Goal: Transaction & Acquisition: Purchase product/service

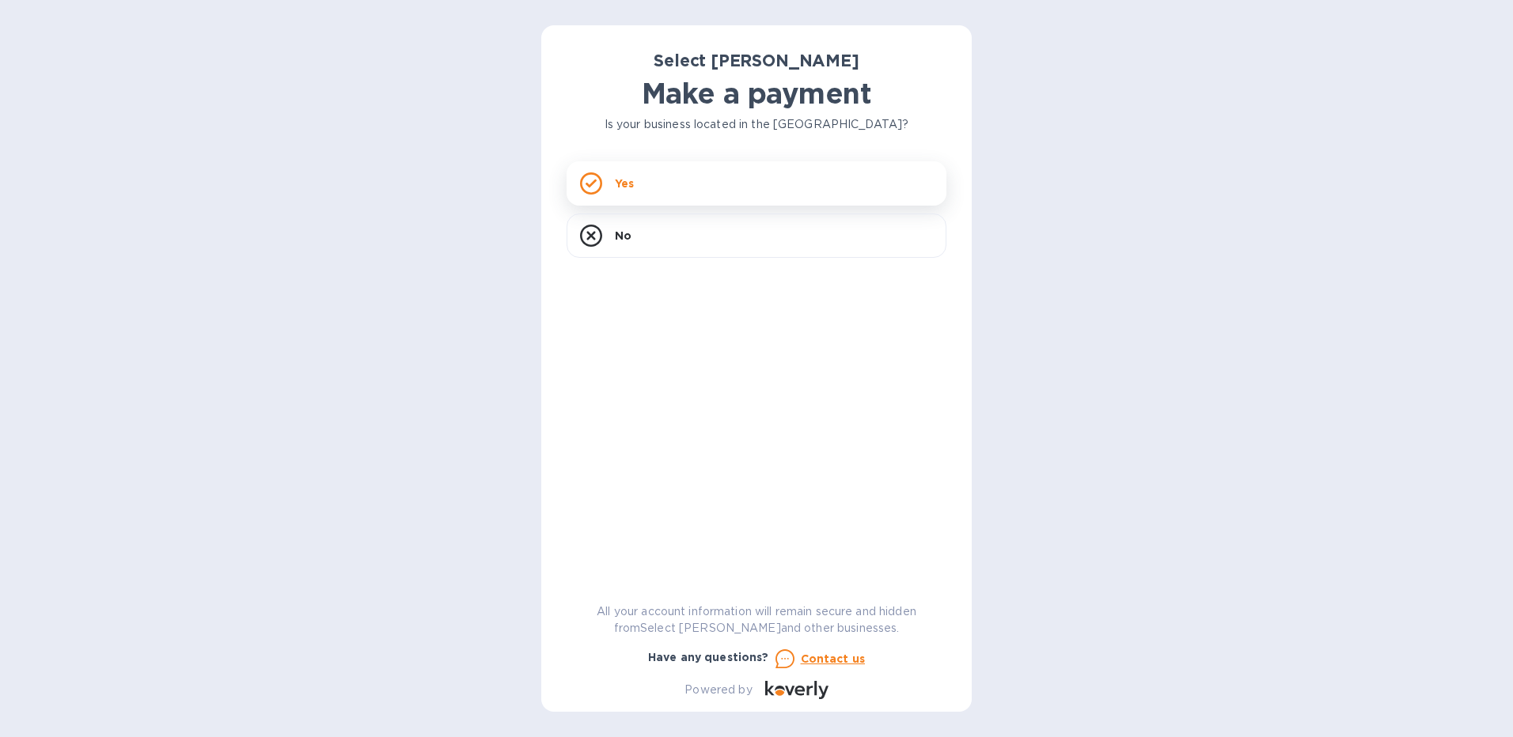
click at [678, 180] on div "Yes" at bounding box center [757, 183] width 380 height 44
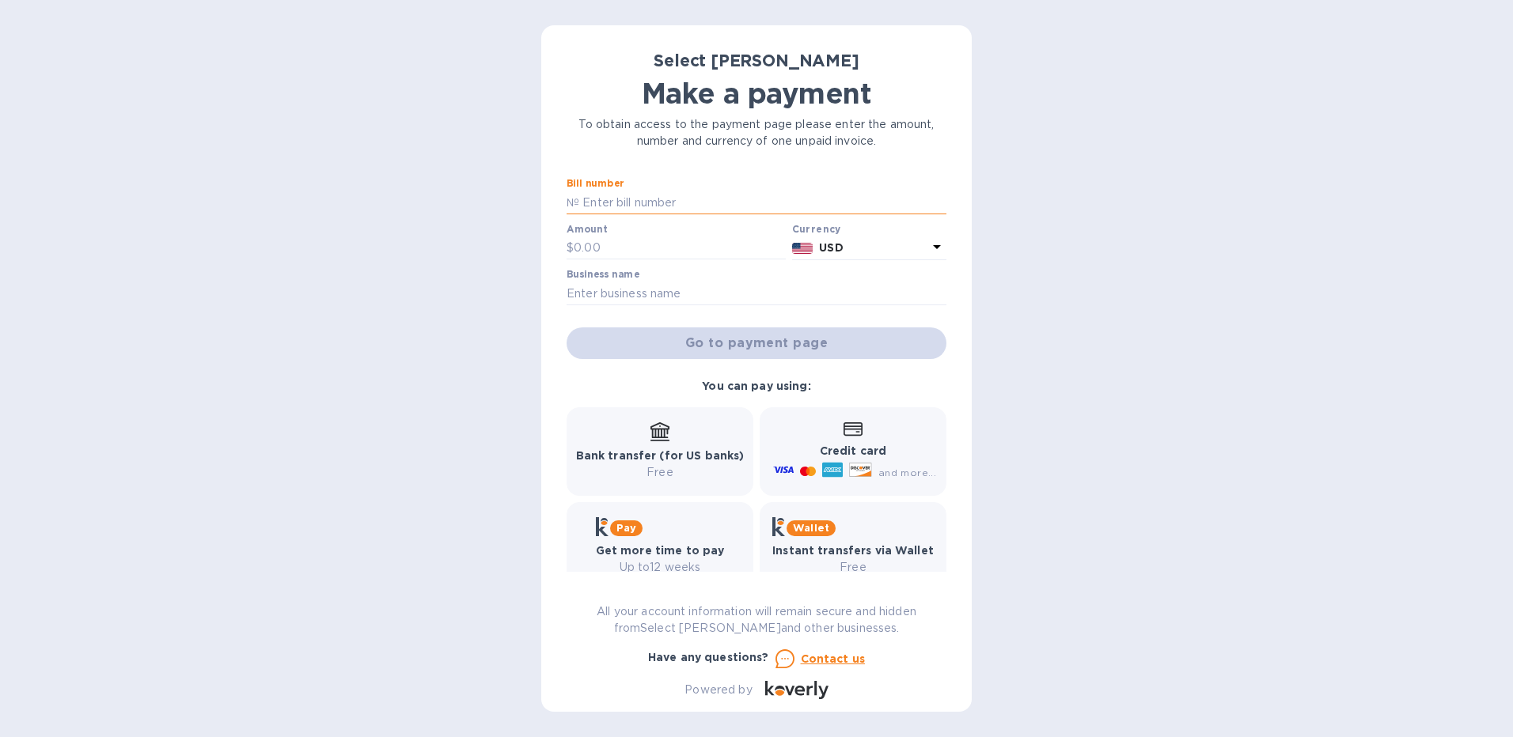
click at [672, 208] on input "text" at bounding box center [762, 203] width 367 height 24
type input "SS-265856"
click at [623, 238] on input "text" at bounding box center [680, 249] width 212 height 24
type input "317.51"
click at [622, 290] on input "text" at bounding box center [757, 294] width 380 height 24
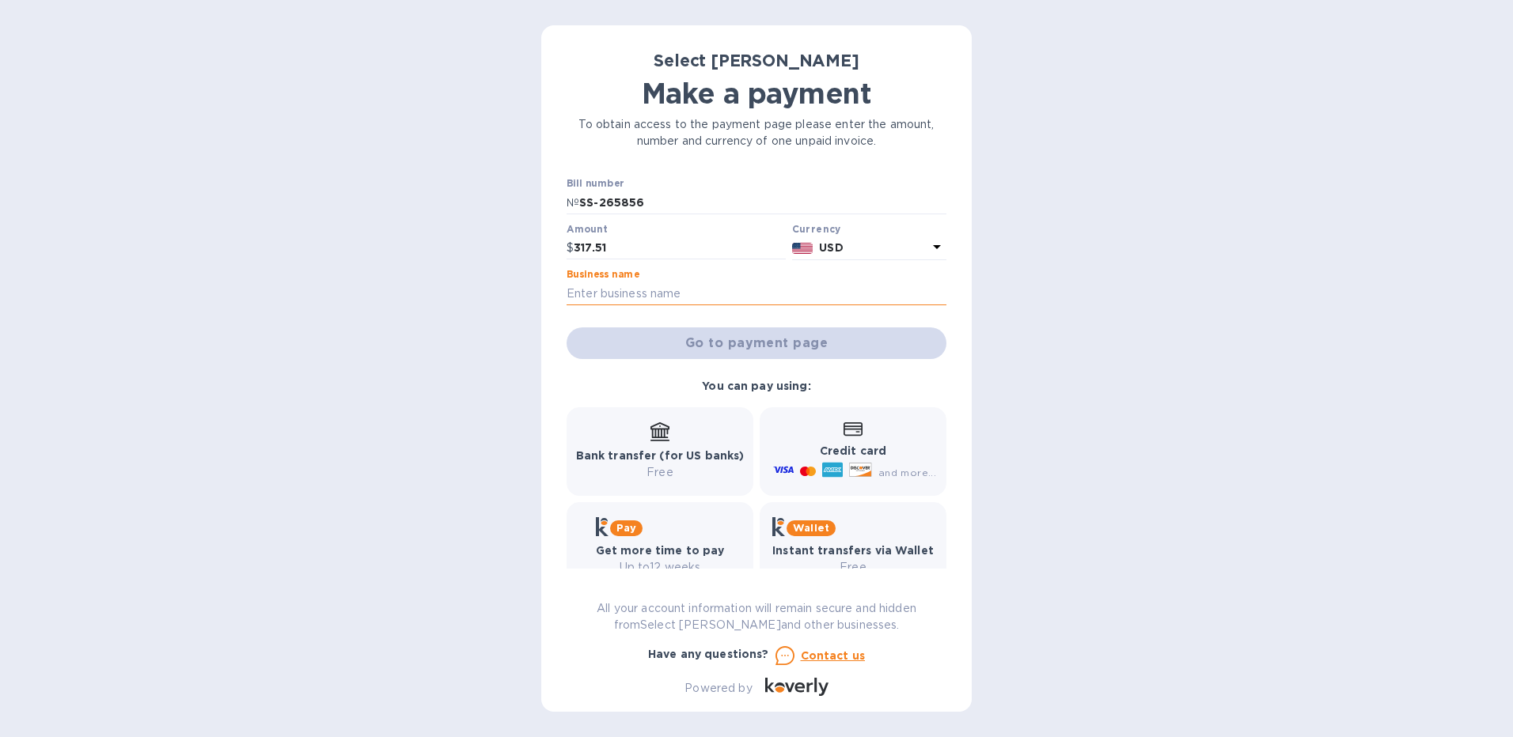
type input "[PERSON_NAME] Pub"
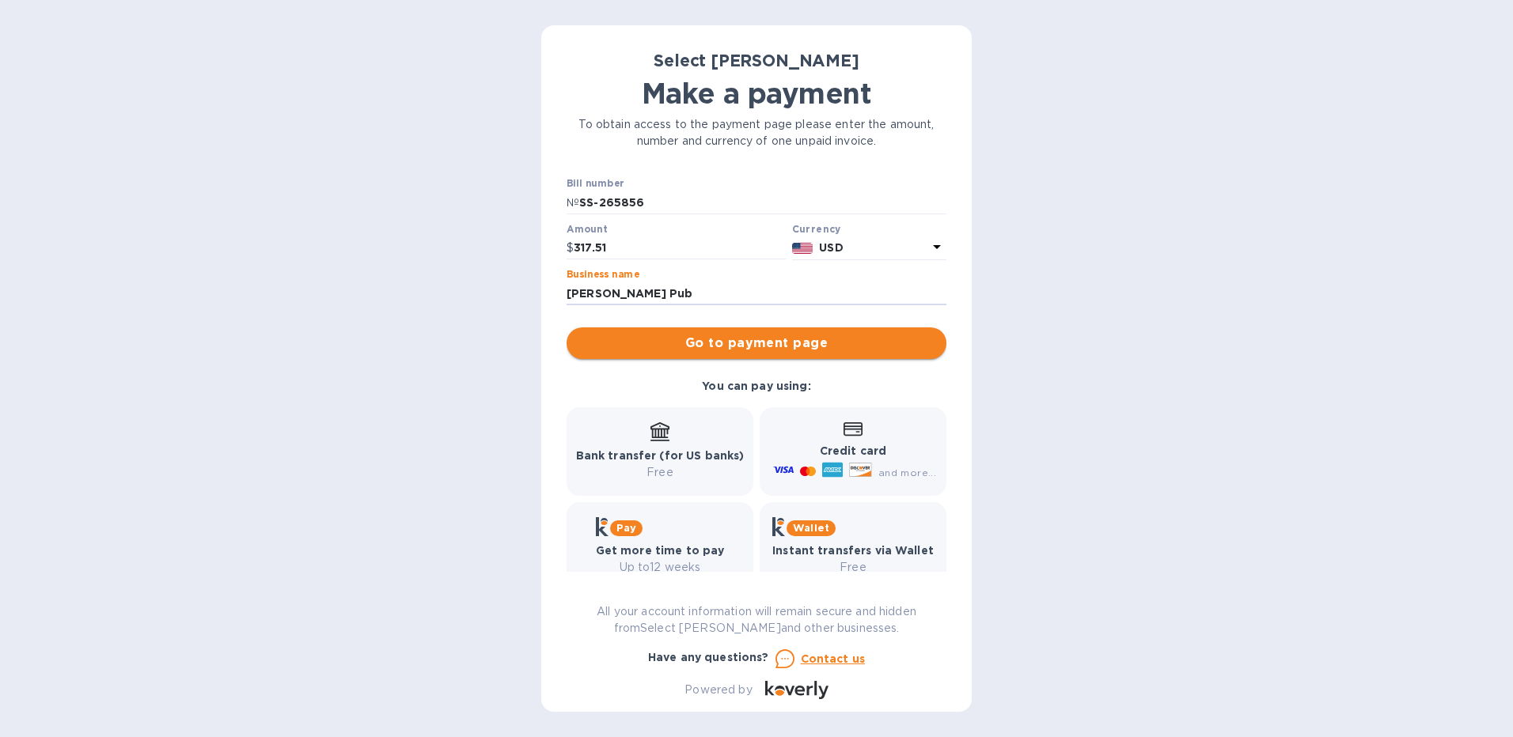
click at [764, 343] on span "Go to payment page" at bounding box center [756, 343] width 354 height 19
